Goal: Task Accomplishment & Management: Manage account settings

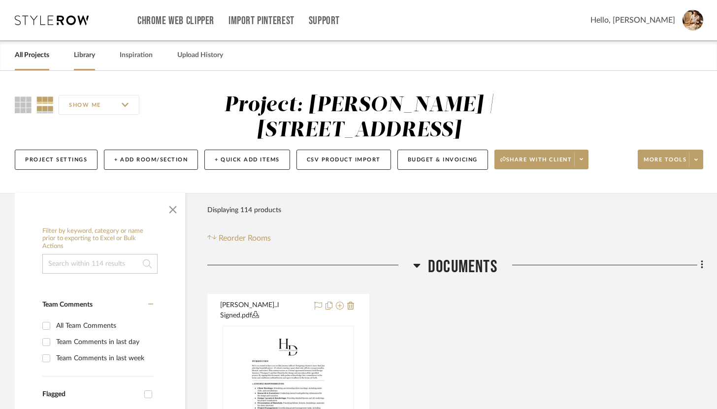
click at [82, 57] on link "Library" at bounding box center [84, 55] width 21 height 13
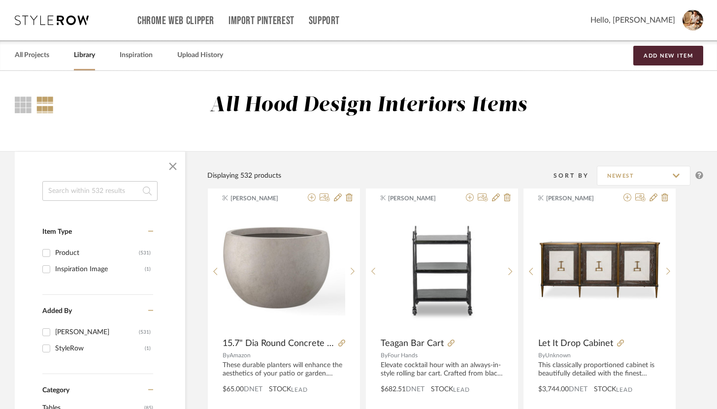
click at [115, 187] on input at bounding box center [99, 191] width 115 height 20
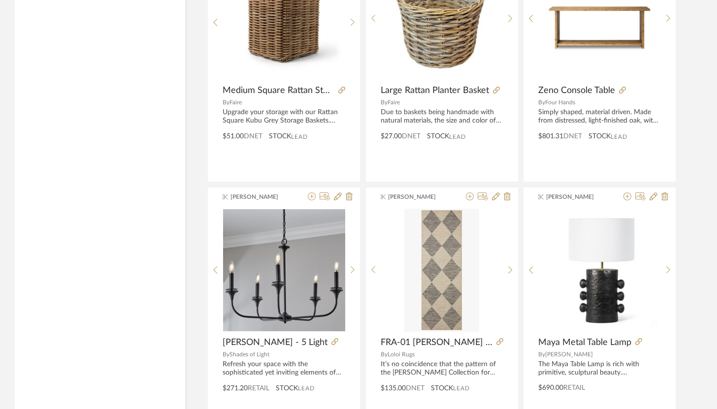
scroll to position [1316, 0]
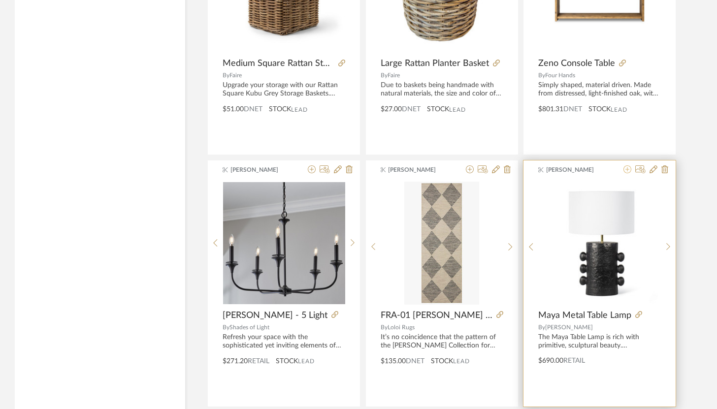
type input "may"
click at [537, 171] on icon at bounding box center [627, 169] width 8 height 8
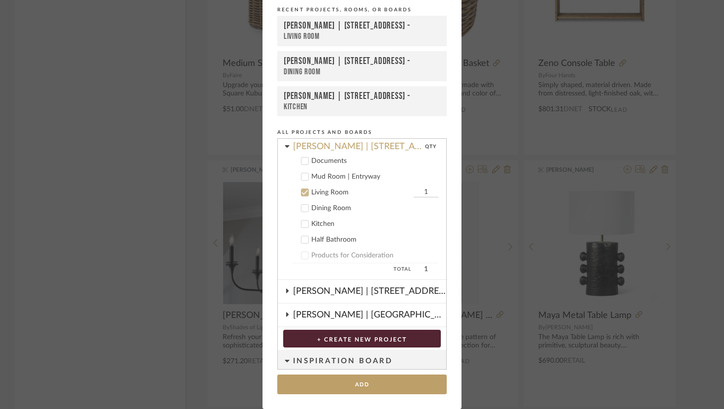
scroll to position [84, 0]
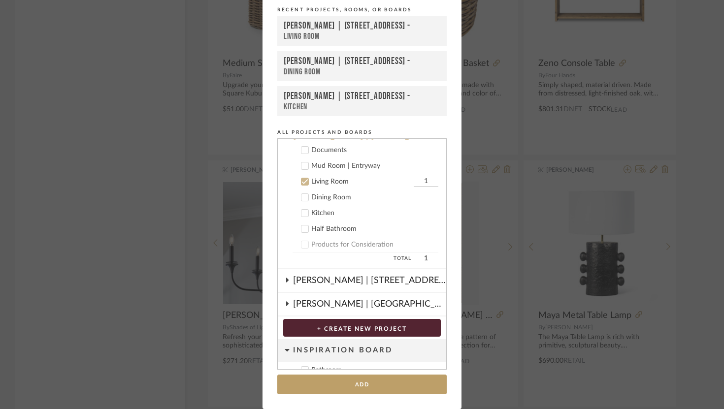
click at [418, 182] on input "1" at bounding box center [426, 182] width 25 height 10
type input "2"
click at [403, 391] on button "Add" at bounding box center [361, 385] width 169 height 20
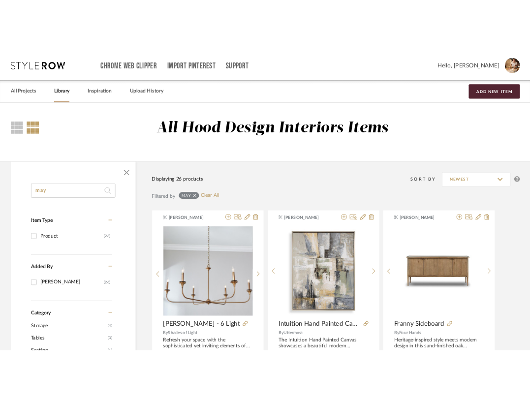
scroll to position [1316, 0]
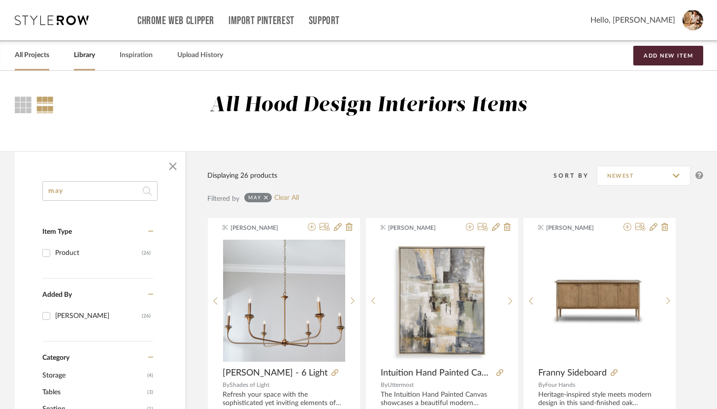
click at [34, 58] on link "All Projects" at bounding box center [32, 55] width 34 height 13
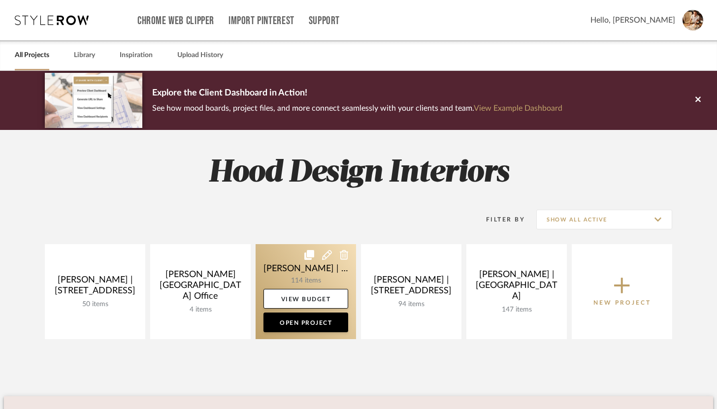
click at [290, 278] on link at bounding box center [305, 291] width 100 height 95
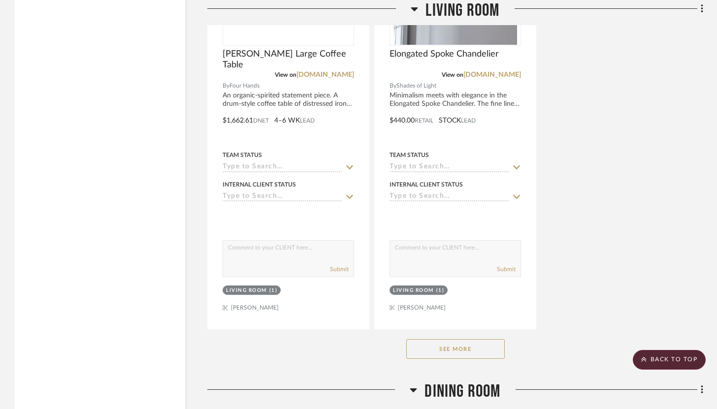
scroll to position [3158, 0]
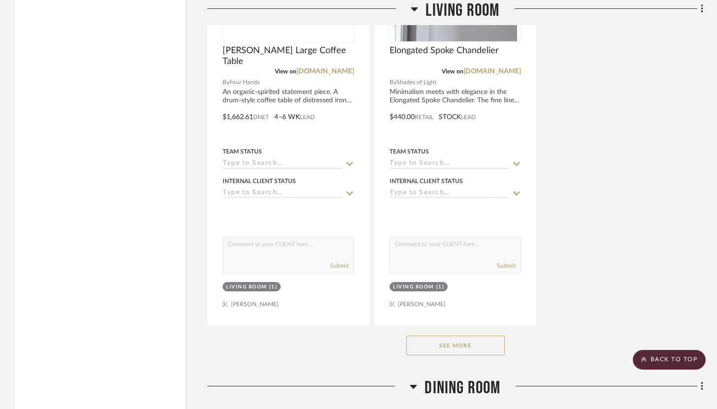
click at [477, 337] on button "See More" at bounding box center [455, 346] width 98 height 20
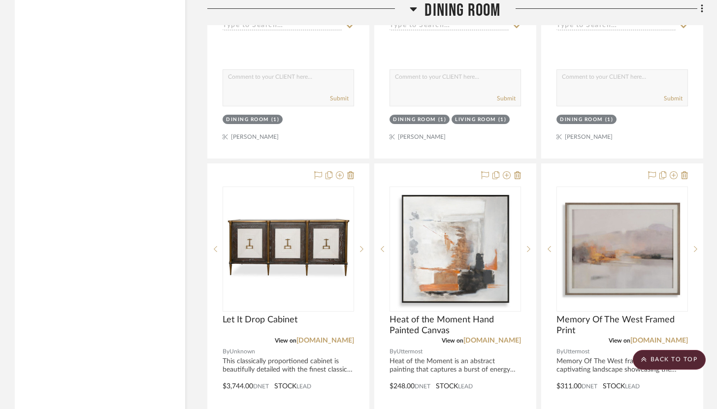
scroll to position [8237, 0]
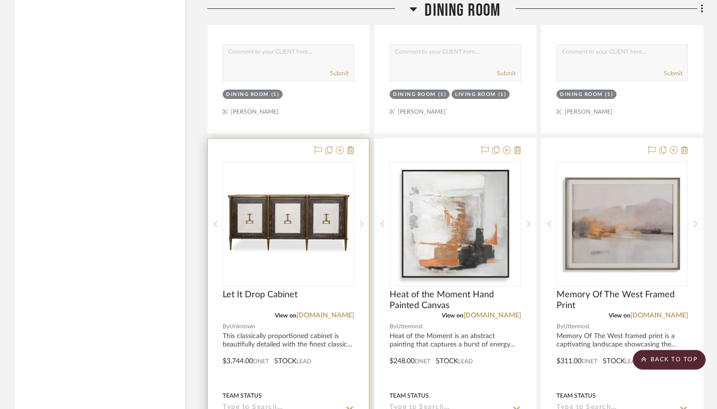
click at [283, 139] on div at bounding box center [288, 354] width 161 height 431
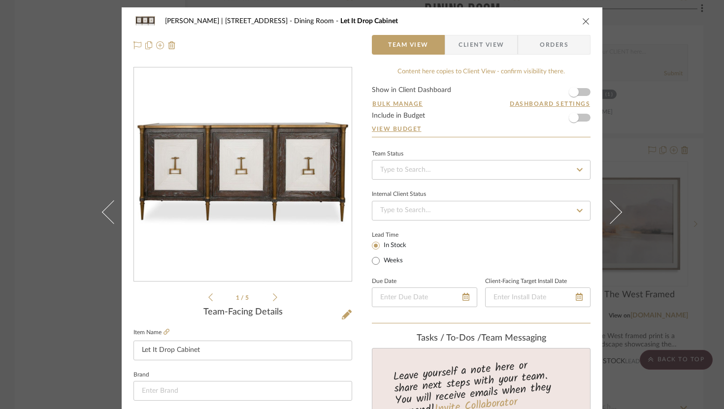
scroll to position [93, 0]
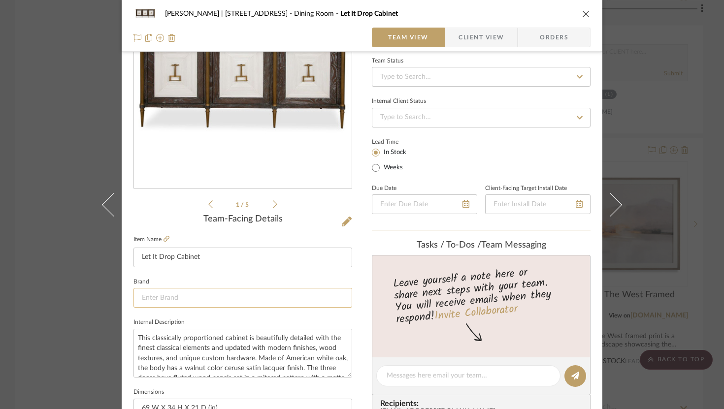
click at [281, 302] on input at bounding box center [242, 298] width 219 height 20
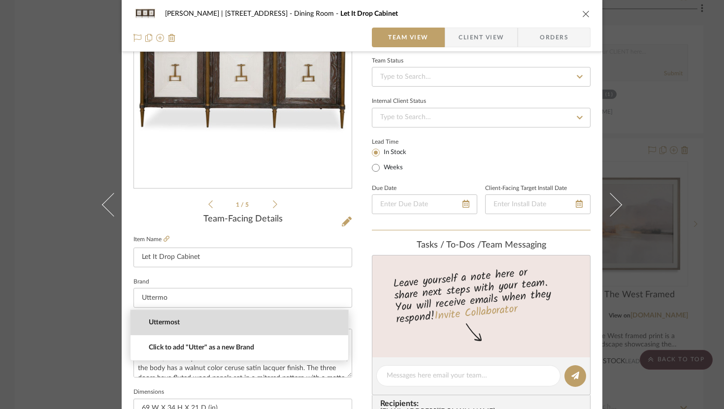
click at [241, 327] on span "Uttermost" at bounding box center [243, 323] width 189 height 8
type input "Uttermost"
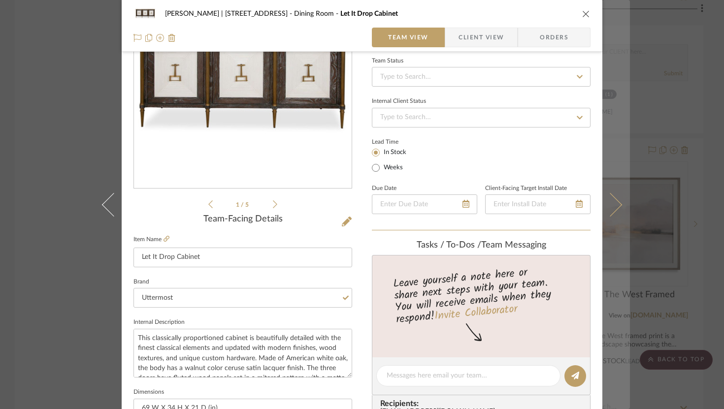
click at [537, 211] on button at bounding box center [616, 204] width 28 height 409
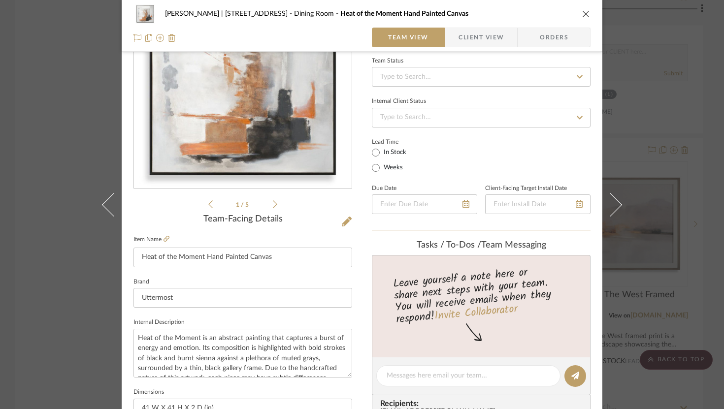
scroll to position [0, 0]
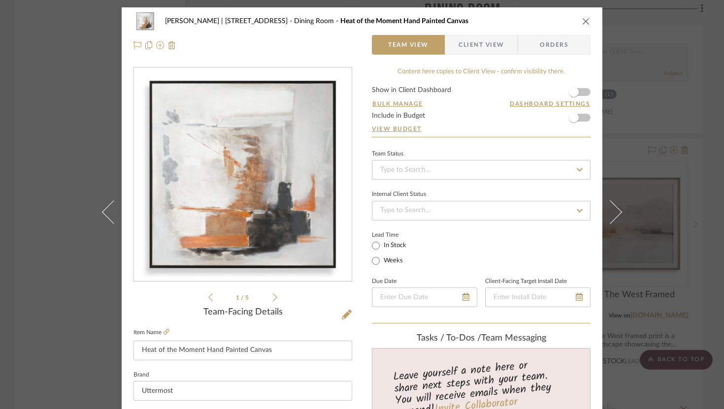
click at [59, 127] on div "[PERSON_NAME] | [STREET_ADDRESS] Dining Room Heat of the Moment Hand Painted Ca…" at bounding box center [362, 204] width 724 height 409
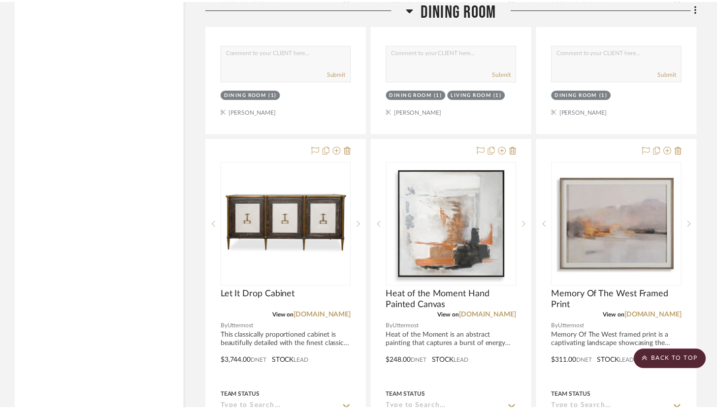
scroll to position [8237, 0]
